Goal: Complete application form

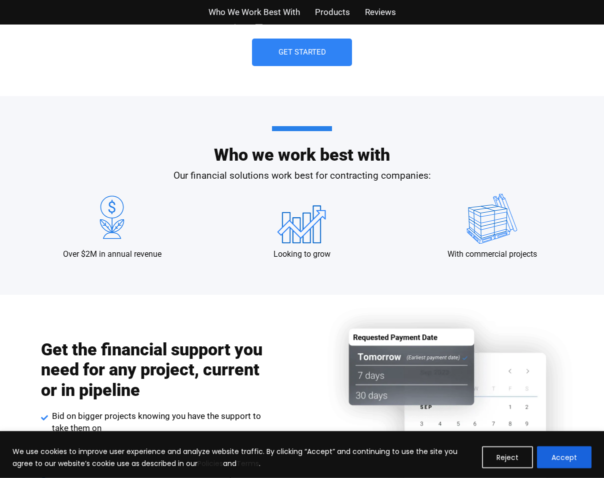
scroll to position [901, 0]
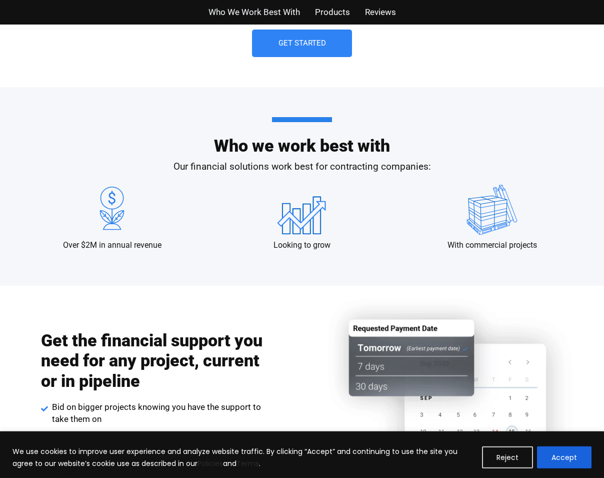
drag, startPoint x: 609, startPoint y: 190, endPoint x: 604, endPoint y: 179, distance: 12.3
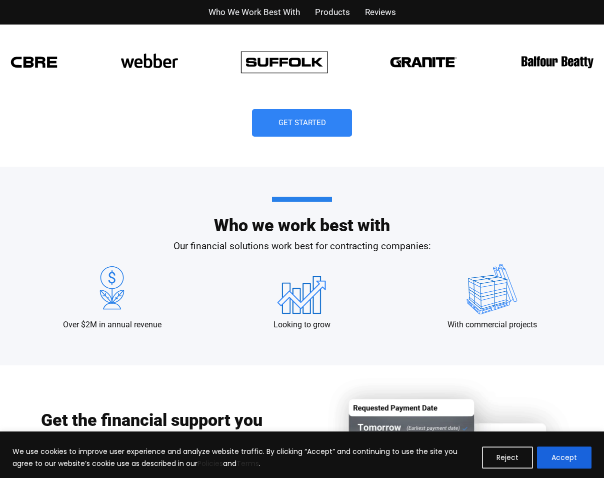
scroll to position [695, 0]
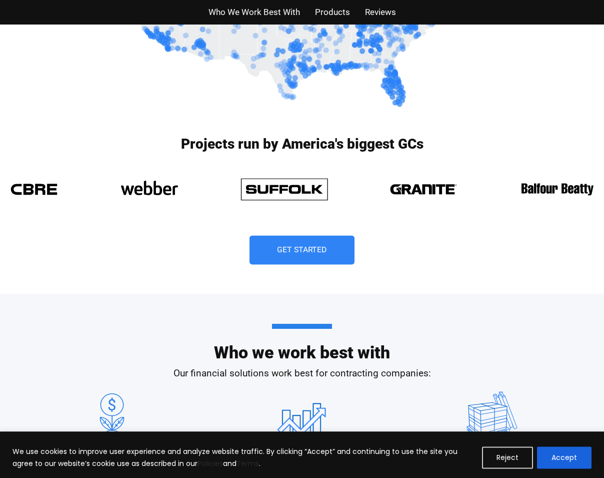
click at [298, 248] on span "Get Started" at bounding box center [302, 250] width 50 height 8
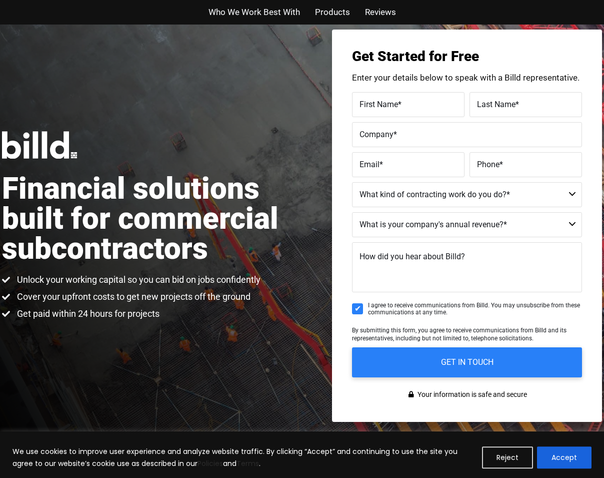
scroll to position [25, 0]
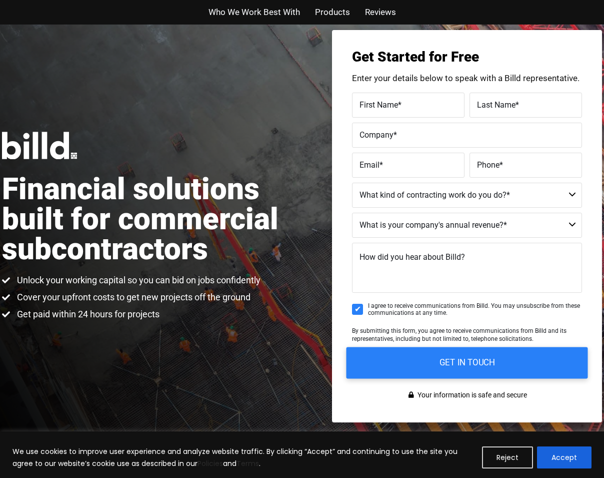
drag, startPoint x: 461, startPoint y: 365, endPoint x: 456, endPoint y: 363, distance: 5.6
click at [460, 365] on input "GET IN TOUCH" at bounding box center [468, 363] width 242 height 32
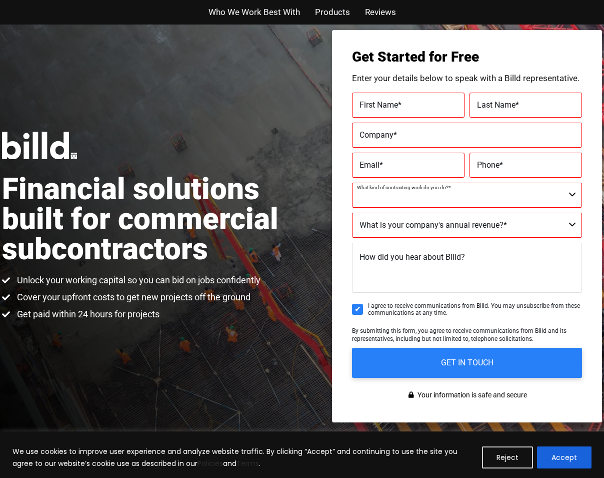
click at [352, 183] on select "Commercial Commercial and Residential Residential Not a Contractor" at bounding box center [467, 195] width 230 height 25
select select "Commercial"
click option "Commercial" at bounding box center [0, 0] width 0 height 0
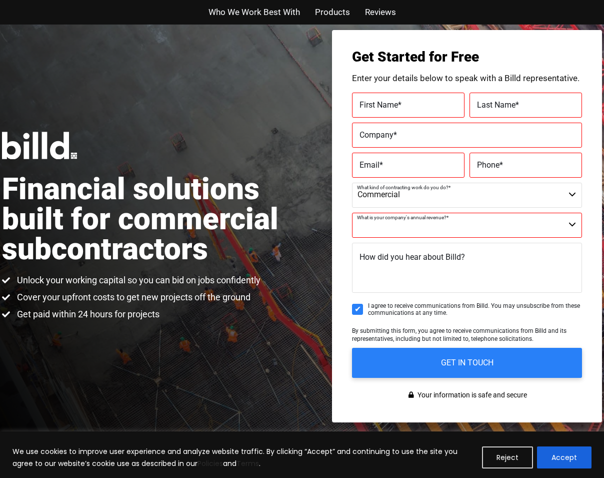
click at [352, 213] on select "$40M + $25M - $40M $8M - $25M $4M - $8M $2M - $4M $1M - $2M Less than $1M" at bounding box center [467, 225] width 230 height 25
select select "$40M +"
click option "$40M +" at bounding box center [0, 0] width 0 height 0
